Goal: Check status: Check status

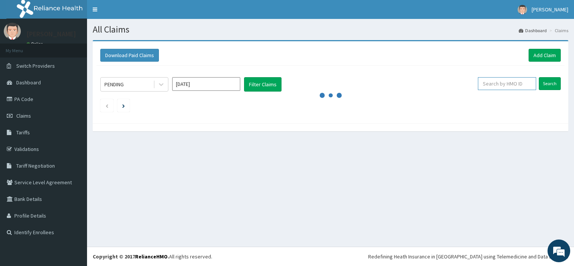
click at [495, 83] on input "text" at bounding box center [507, 83] width 58 height 13
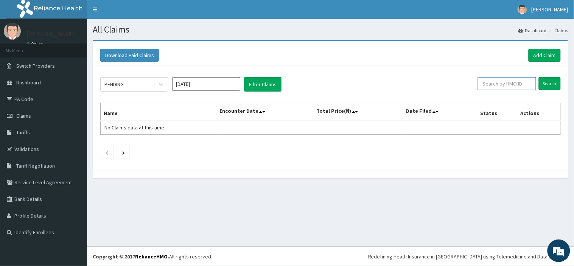
paste input "CYU/10011/D"
click at [550, 82] on input "Search" at bounding box center [550, 83] width 22 height 13
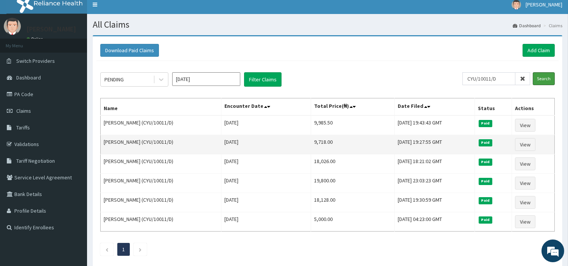
scroll to position [2, 0]
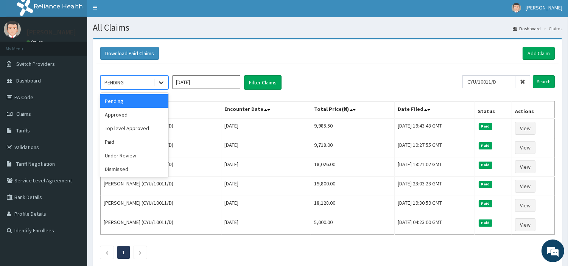
click at [159, 80] on icon at bounding box center [161, 83] width 8 height 8
click at [115, 144] on div "Paid" at bounding box center [134, 142] width 68 height 14
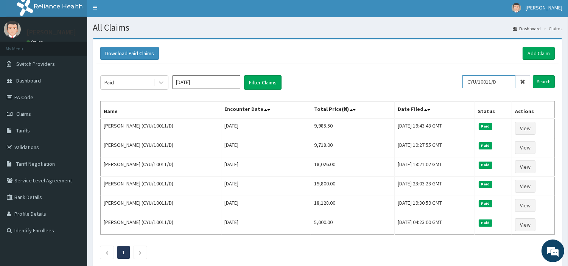
click at [506, 84] on input "CYU/10011/D" at bounding box center [489, 81] width 53 height 13
click at [545, 76] on input "Search" at bounding box center [544, 81] width 22 height 13
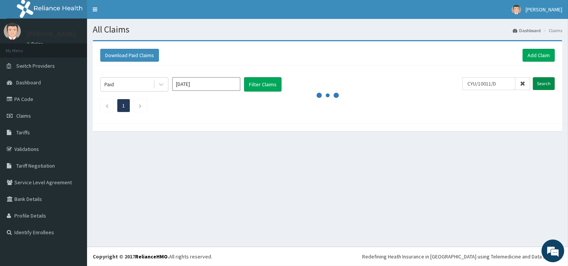
scroll to position [0, 0]
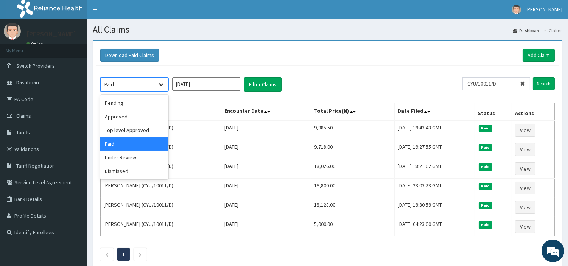
click at [158, 81] on icon at bounding box center [161, 85] width 8 height 8
click at [121, 106] on div "Pending" at bounding box center [134, 103] width 68 height 14
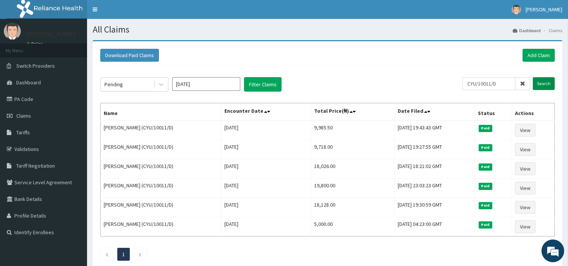
click at [544, 82] on input "Search" at bounding box center [544, 83] width 22 height 13
drag, startPoint x: 506, startPoint y: 82, endPoint x: 464, endPoint y: 86, distance: 42.2
click at [464, 86] on div "Pending Oct 2025 Filter Claims CYU/10011/D Search" at bounding box center [327, 84] width 455 height 14
paste input "B"
type input "CYU/10011/B"
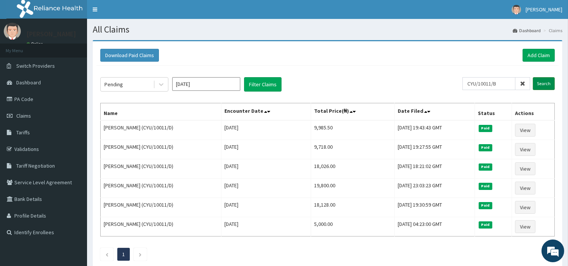
click at [547, 84] on input "Search" at bounding box center [544, 83] width 22 height 13
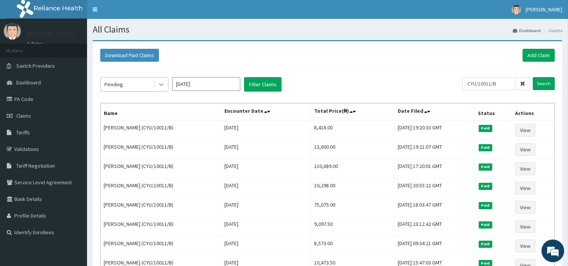
click at [161, 83] on icon at bounding box center [161, 85] width 8 height 8
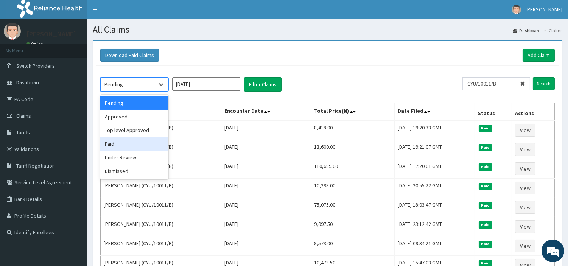
click at [118, 141] on div "Paid" at bounding box center [134, 144] width 68 height 14
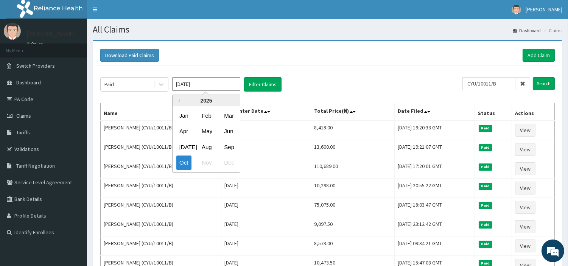
click at [231, 79] on input "Oct 2025" at bounding box center [206, 84] width 68 height 14
click at [227, 144] on div "Sep" at bounding box center [228, 147] width 15 height 14
type input "Sep 2025"
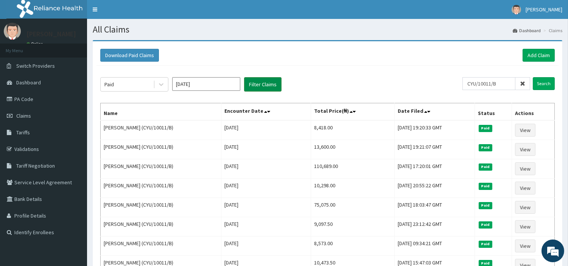
click at [257, 84] on button "Filter Claims" at bounding box center [262, 84] width 37 height 14
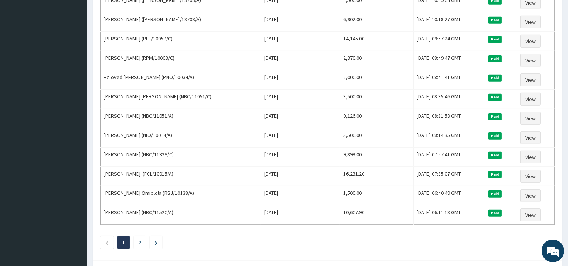
scroll to position [901, 0]
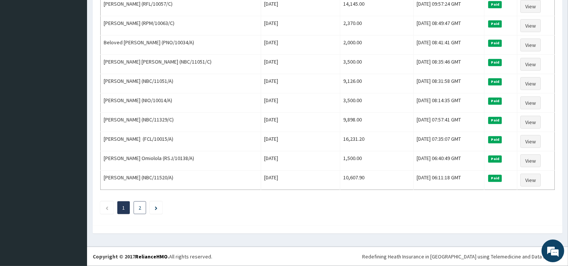
click at [138, 209] on li "2" at bounding box center [140, 207] width 12 height 13
click at [140, 207] on link "2" at bounding box center [140, 207] width 3 height 7
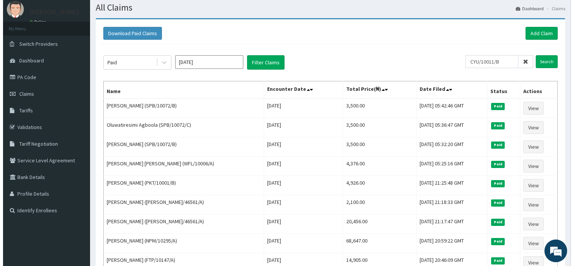
scroll to position [0, 0]
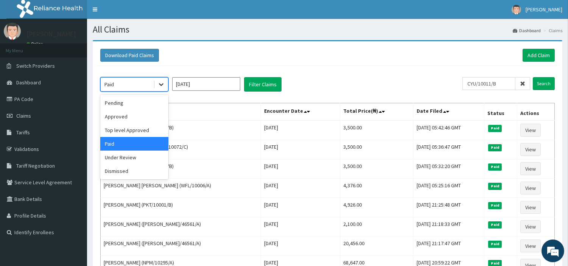
click at [160, 80] on div at bounding box center [161, 85] width 14 height 14
click at [117, 172] on div "Dismissed" at bounding box center [134, 171] width 68 height 14
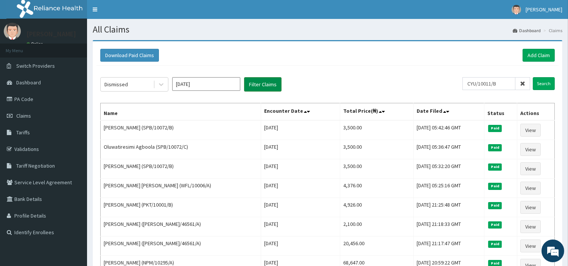
click at [262, 84] on button "Filter Claims" at bounding box center [262, 84] width 37 height 14
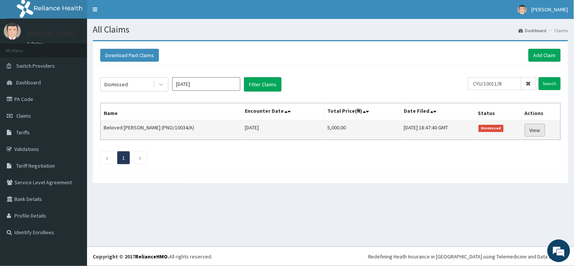
click at [535, 129] on link "View" at bounding box center [535, 130] width 20 height 13
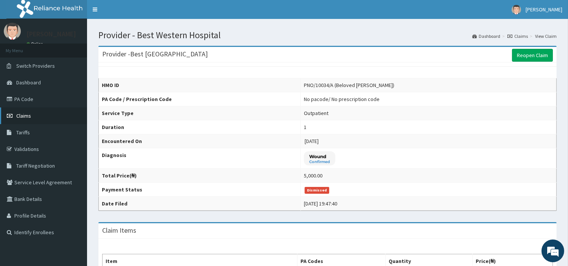
click at [25, 113] on span "Claims" at bounding box center [23, 115] width 15 height 7
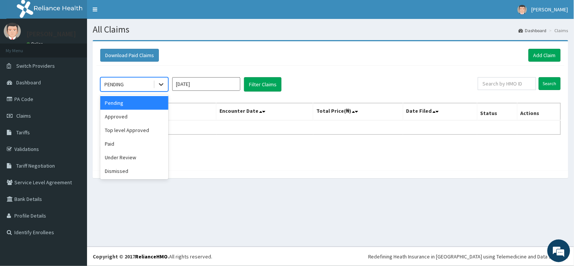
click at [161, 82] on icon at bounding box center [161, 85] width 8 height 8
click at [118, 158] on div "Under Review" at bounding box center [134, 158] width 68 height 14
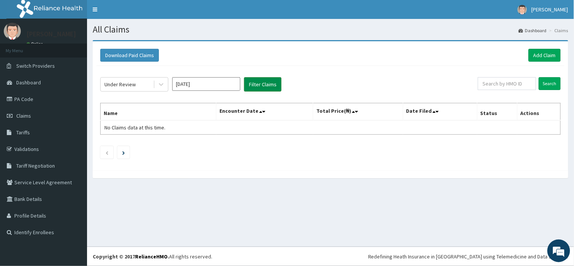
click at [271, 83] on button "Filter Claims" at bounding box center [262, 84] width 37 height 14
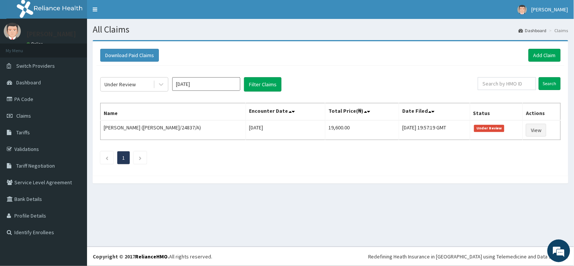
click at [229, 92] on div "Under Review Oct 2025 Filter Claims Search Name Encounter Date Total Price(₦) D…" at bounding box center [331, 119] width 468 height 106
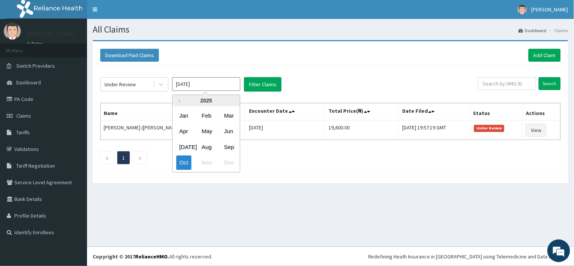
click at [220, 81] on input "Oct 2025" at bounding box center [206, 84] width 68 height 14
click at [226, 144] on div "Sep" at bounding box center [228, 147] width 15 height 14
type input "Sep 2025"
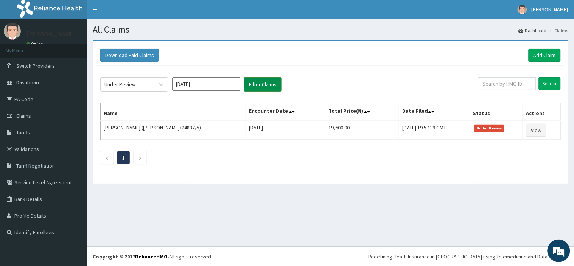
click at [264, 84] on button "Filter Claims" at bounding box center [262, 84] width 37 height 14
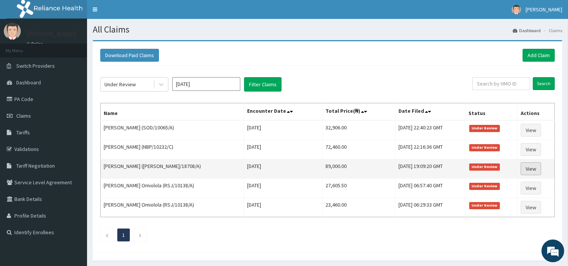
click at [535, 168] on link "View" at bounding box center [531, 168] width 20 height 13
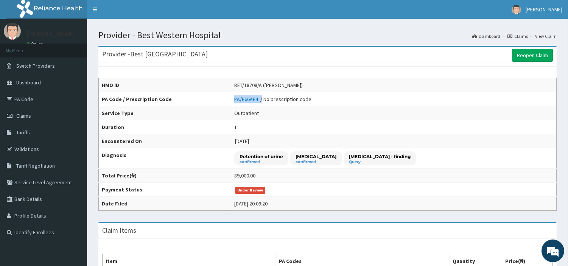
drag, startPoint x: 248, startPoint y: 98, endPoint x: 218, endPoint y: 101, distance: 29.6
click at [231, 101] on td "PA/E66AE4 / No prescription code" at bounding box center [393, 99] width 325 height 14
copy div "PA/E66AE4 /"
click at [22, 114] on span "Claims" at bounding box center [23, 115] width 15 height 7
click at [59, 95] on link "PA Code" at bounding box center [43, 99] width 87 height 17
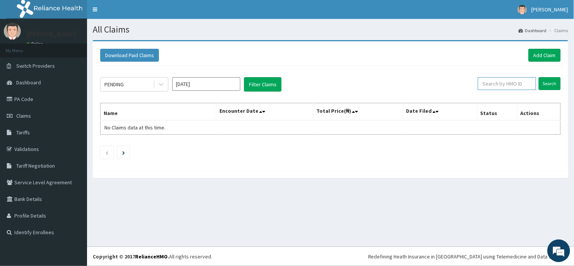
click at [507, 81] on input "text" at bounding box center [507, 83] width 58 height 13
paste input "NBP/10232/B"
type input "NBP/10232/B"
click at [539, 77] on input "Search" at bounding box center [550, 83] width 22 height 13
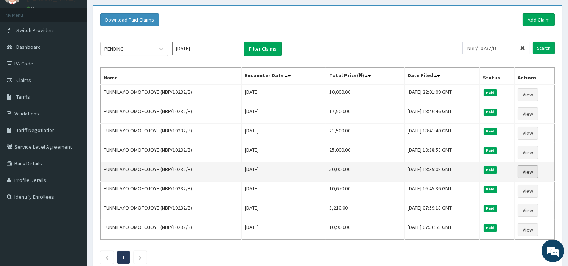
click at [526, 174] on link "View" at bounding box center [528, 171] width 20 height 13
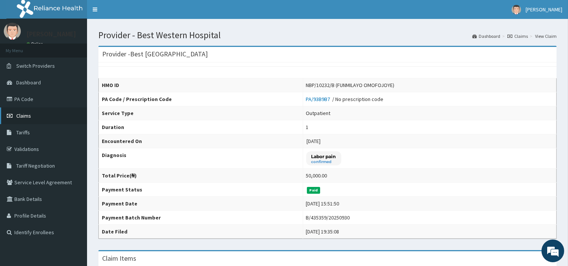
click at [24, 116] on span "Claims" at bounding box center [23, 115] width 15 height 7
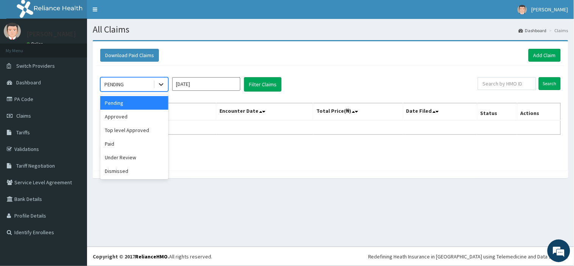
click at [161, 85] on icon at bounding box center [161, 85] width 5 height 3
click at [120, 149] on div "Paid" at bounding box center [134, 144] width 68 height 14
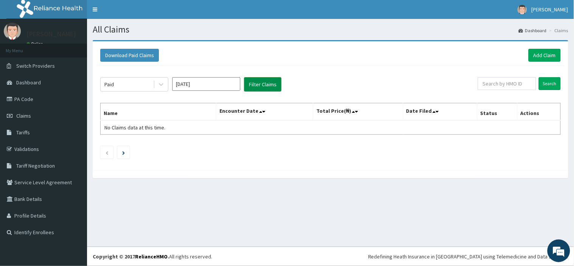
click at [258, 86] on button "Filter Claims" at bounding box center [262, 84] width 37 height 14
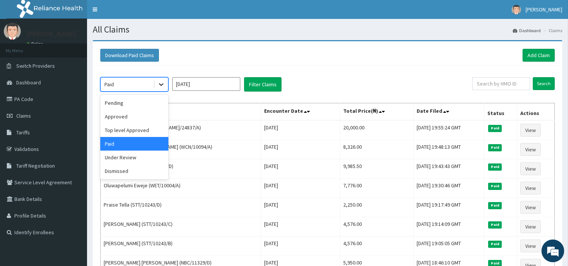
click at [157, 83] on icon at bounding box center [161, 85] width 8 height 8
click at [126, 153] on div "Under Review" at bounding box center [134, 158] width 68 height 14
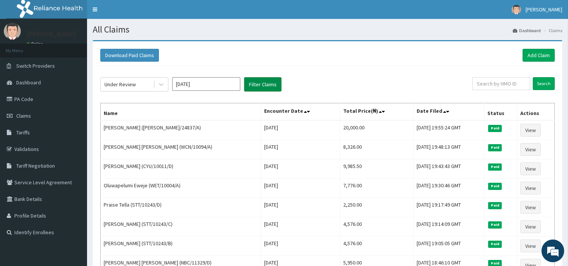
click at [264, 79] on button "Filter Claims" at bounding box center [262, 84] width 37 height 14
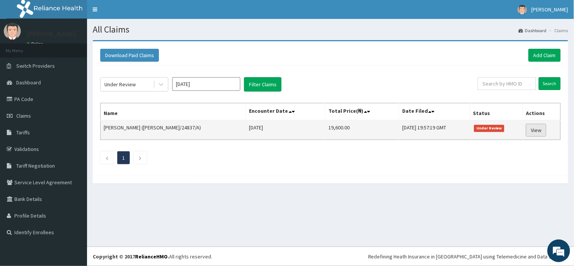
click at [537, 126] on link "View" at bounding box center [536, 130] width 20 height 13
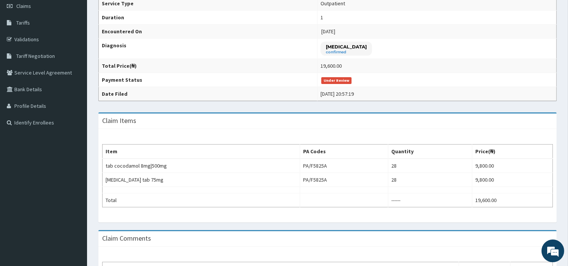
scroll to position [203, 0]
